Goal: Check status: Check status

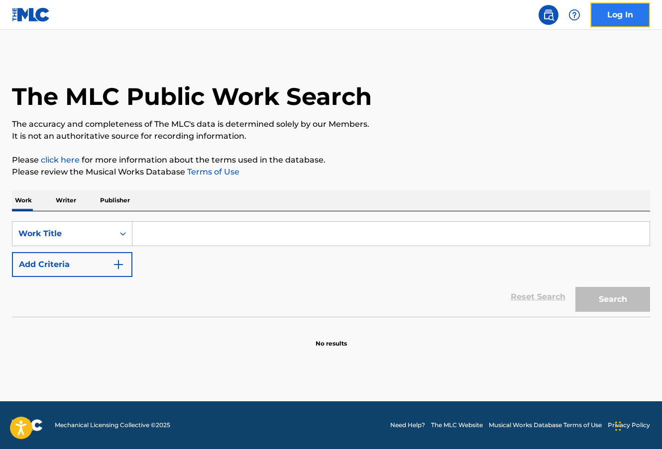
click at [622, 20] on link "Log In" at bounding box center [620, 14] width 60 height 25
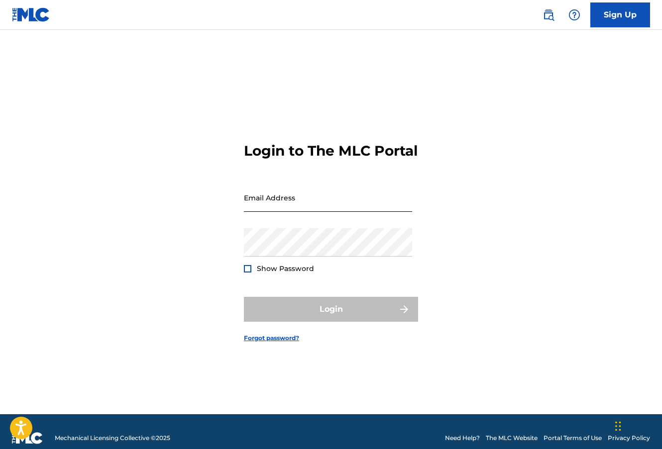
type input "[EMAIL_ADDRESS][DOMAIN_NAME]"
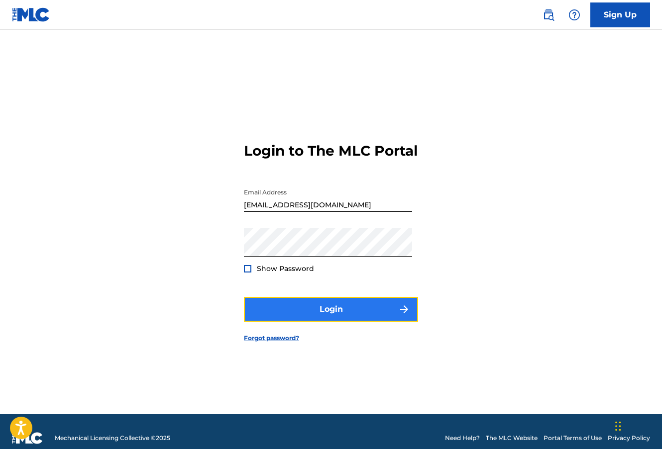
click at [300, 312] on button "Login" at bounding box center [331, 309] width 174 height 25
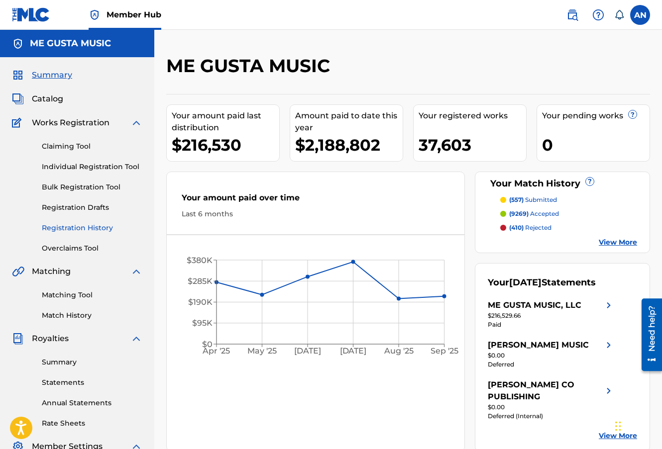
click at [80, 224] on link "Registration History" at bounding box center [92, 228] width 100 height 10
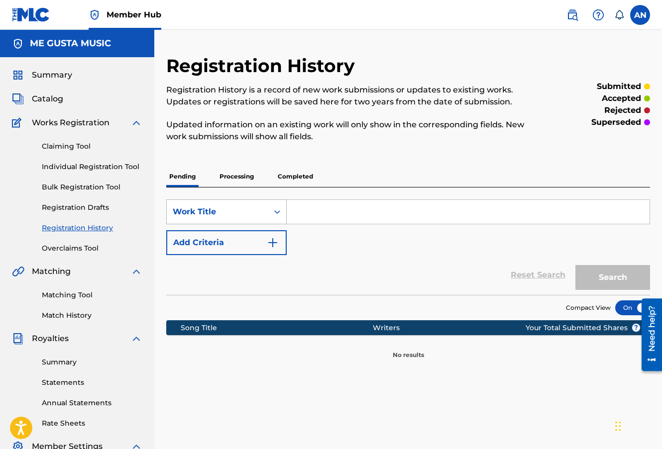
click at [244, 204] on div "Work Title" at bounding box center [217, 211] width 101 height 19
click at [371, 215] on input "Search Form" at bounding box center [468, 212] width 363 height 24
type input "PROSPECT"
click at [575, 265] on button "Search" at bounding box center [612, 277] width 75 height 25
click at [241, 175] on p "Processing" at bounding box center [236, 176] width 40 height 21
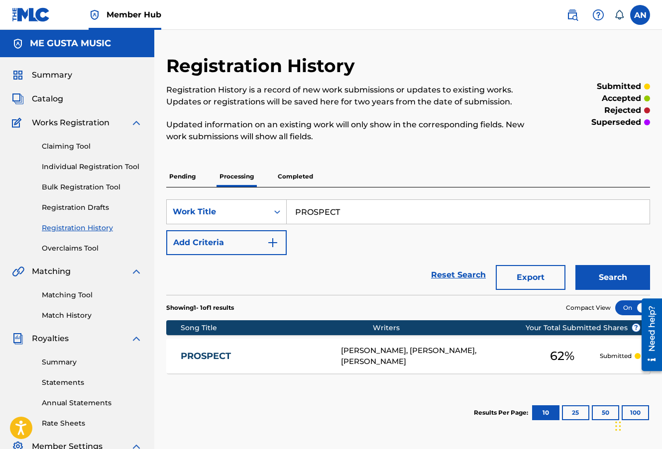
click at [439, 359] on div "[PERSON_NAME], [PERSON_NAME], [PERSON_NAME]" at bounding box center [433, 356] width 184 height 22
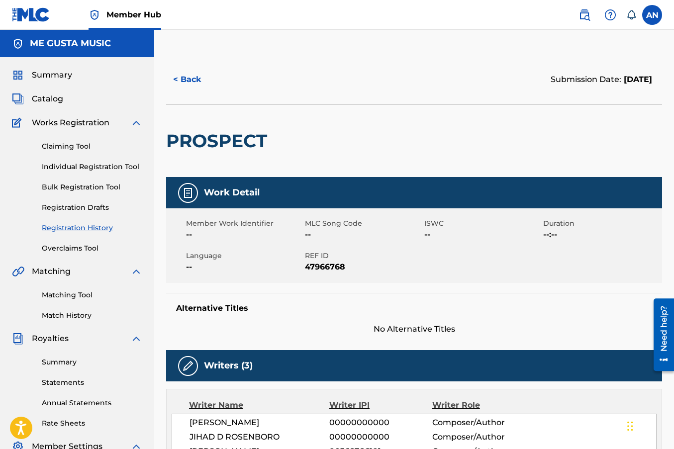
click at [71, 226] on link "Registration History" at bounding box center [92, 228] width 100 height 10
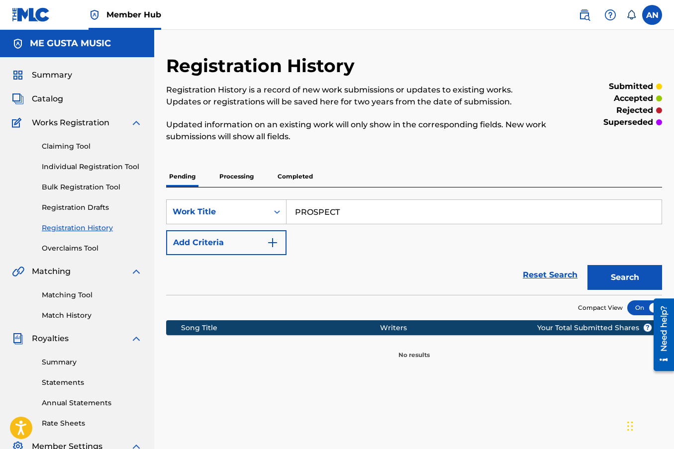
drag, startPoint x: 312, startPoint y: 212, endPoint x: 296, endPoint y: 210, distance: 16.1
click at [296, 210] on input "PROSPECT" at bounding box center [474, 212] width 375 height 24
click at [587, 265] on button "Search" at bounding box center [624, 277] width 75 height 25
type input "HEAVEN IS A HONKYTONK"
click at [587, 265] on button "Search" at bounding box center [624, 277] width 75 height 25
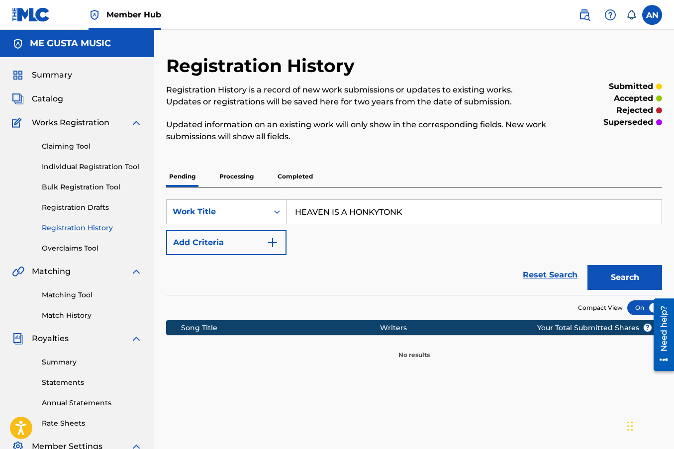
click at [239, 172] on p "Processing" at bounding box center [236, 176] width 40 height 21
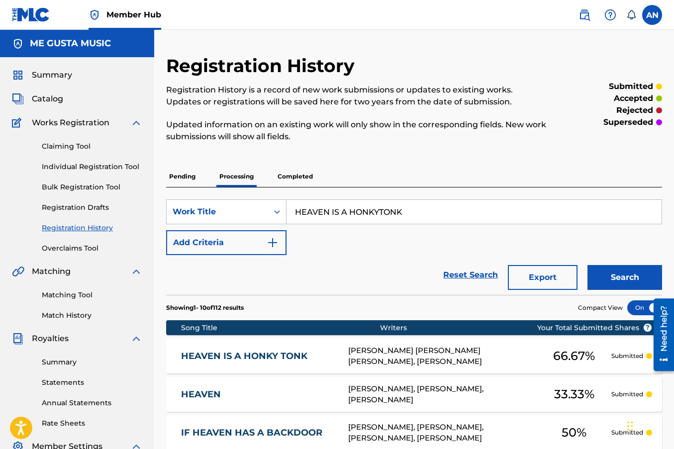
click at [510, 361] on div "[PERSON_NAME] [PERSON_NAME] [PERSON_NAME], [PERSON_NAME]" at bounding box center [442, 356] width 189 height 22
